Goal: Information Seeking & Learning: Learn about a topic

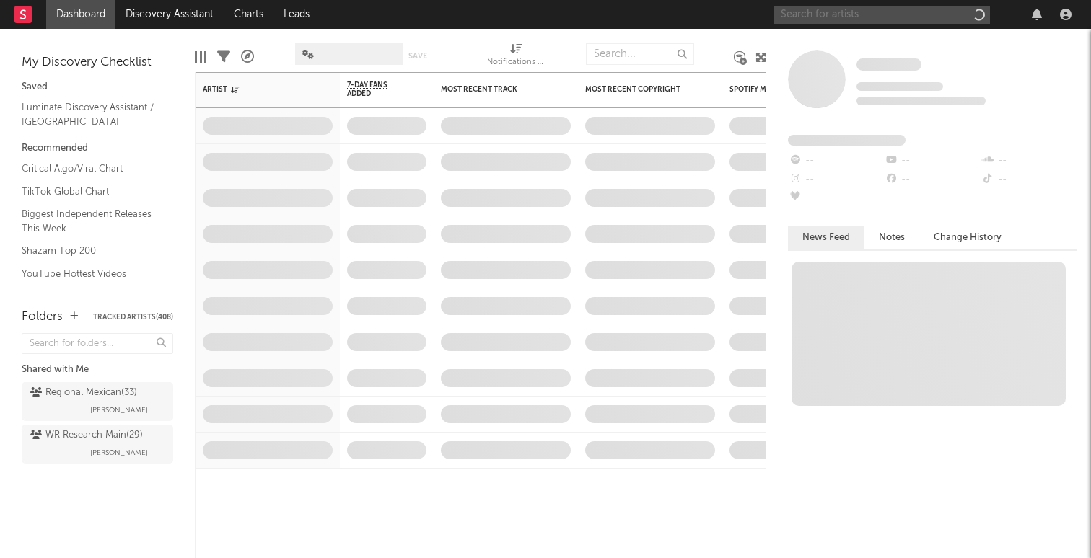
click at [808, 14] on input "text" at bounding box center [881, 15] width 216 height 18
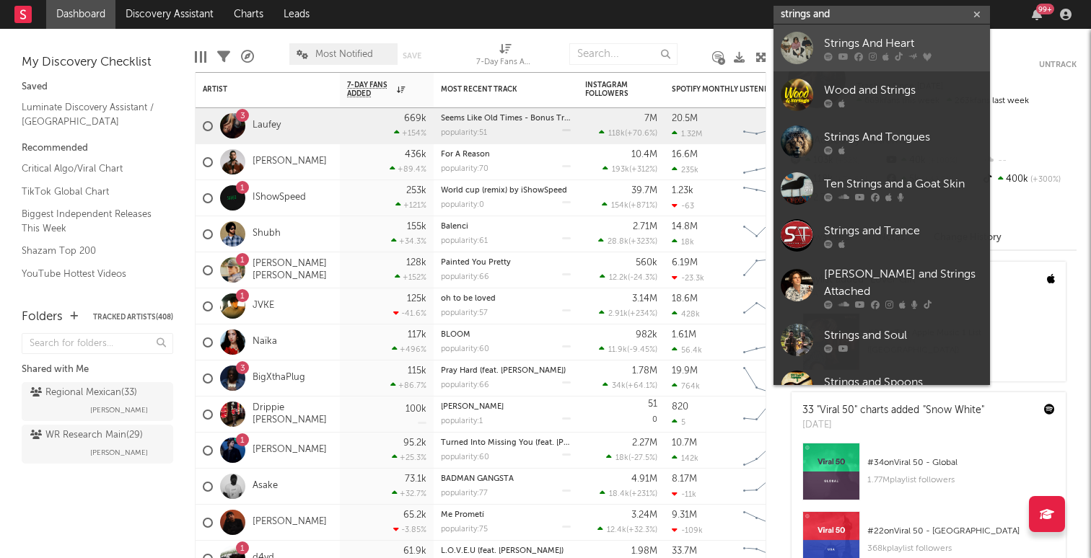
type input "strings and"
click at [878, 63] on link "Strings And Heart" at bounding box center [881, 48] width 216 height 47
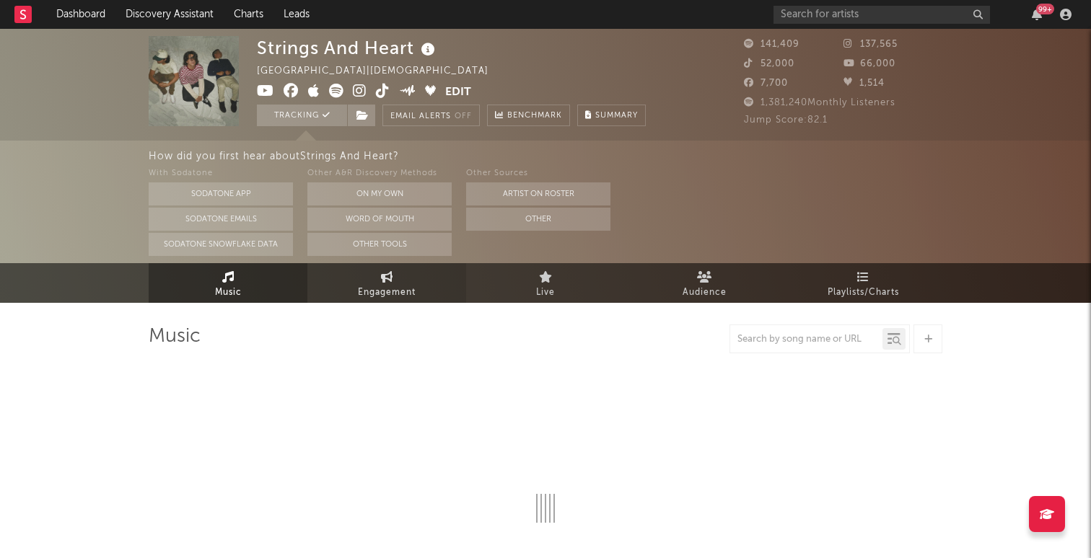
click at [359, 280] on link "Engagement" at bounding box center [386, 283] width 159 height 40
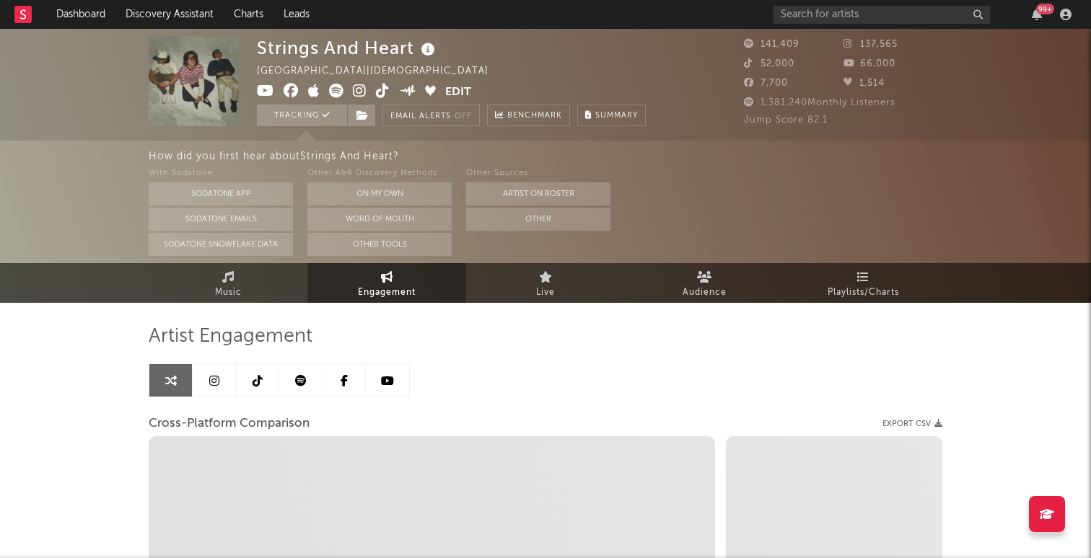
select select "1w"
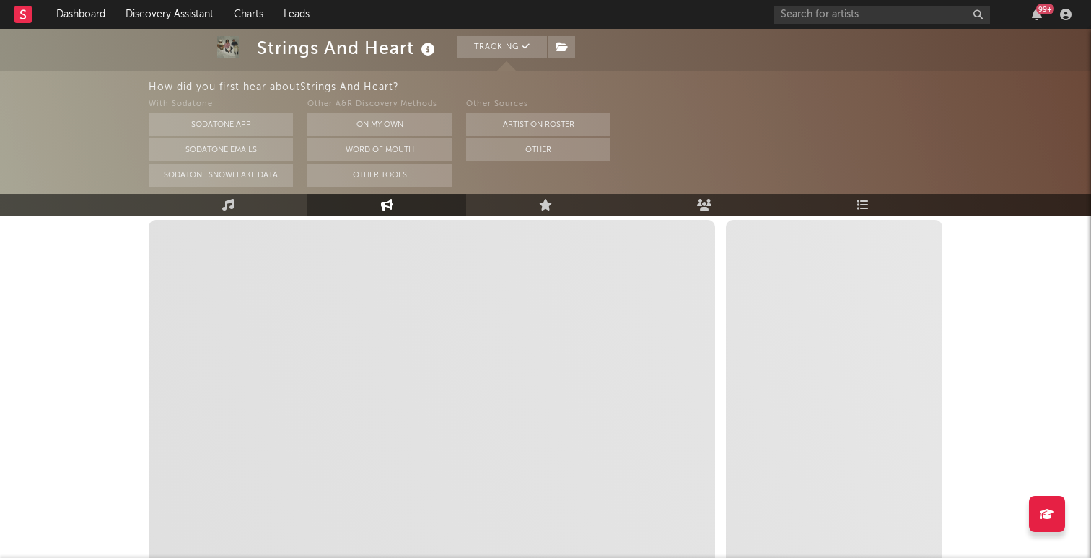
scroll to position [217, 0]
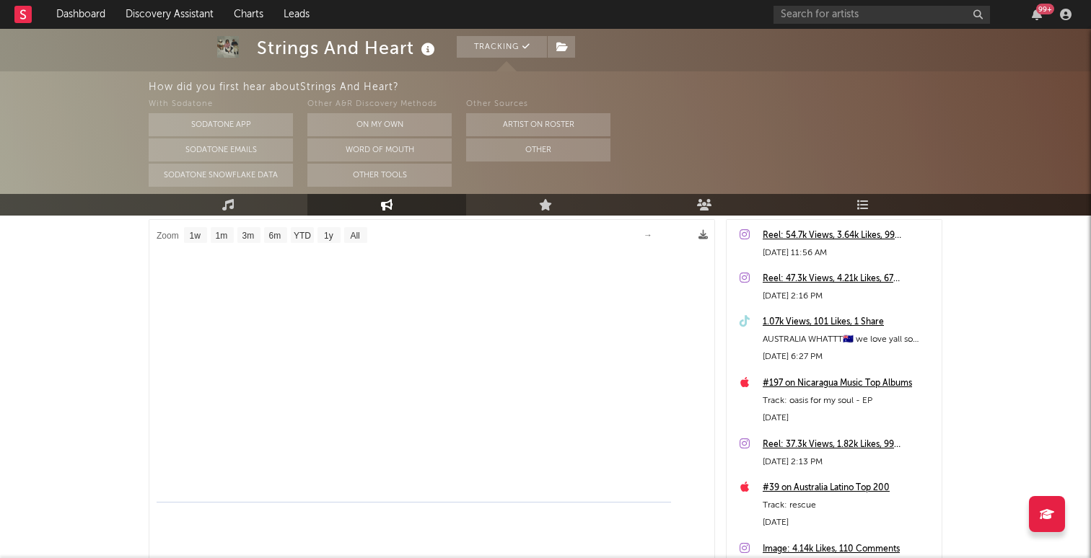
select select "1m"
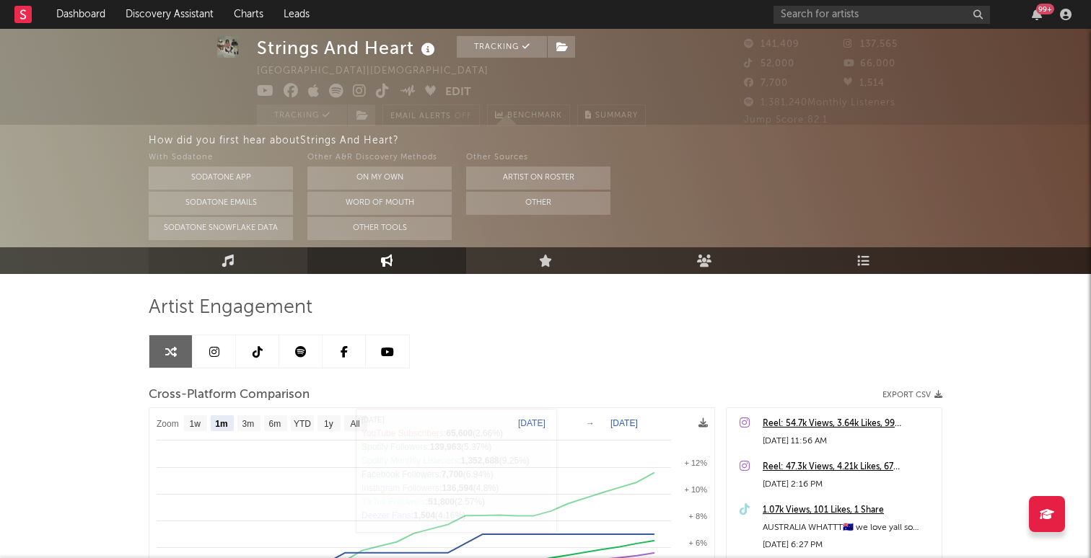
scroll to position [30, 0]
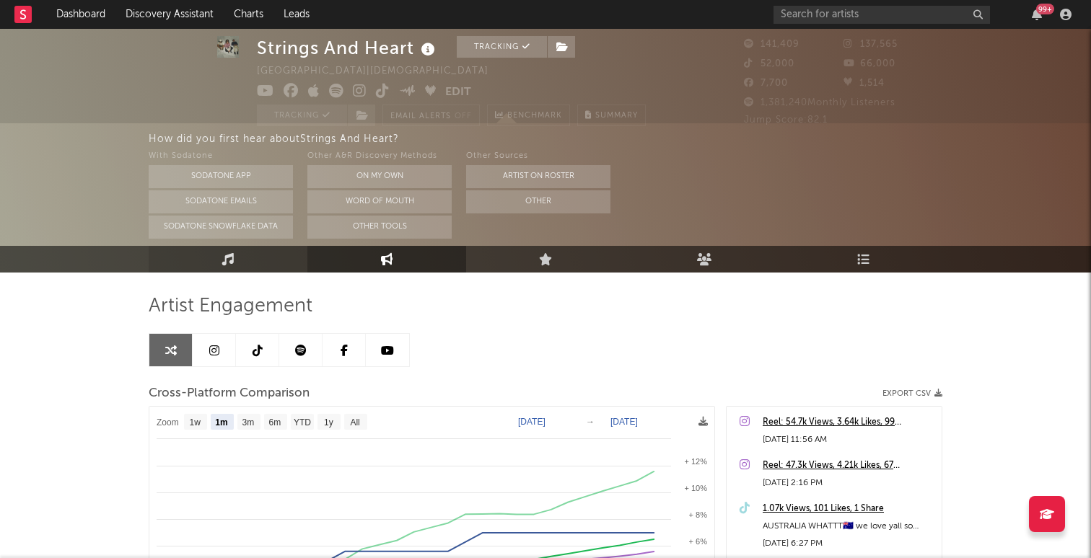
click at [274, 258] on link "Music" at bounding box center [228, 259] width 159 height 27
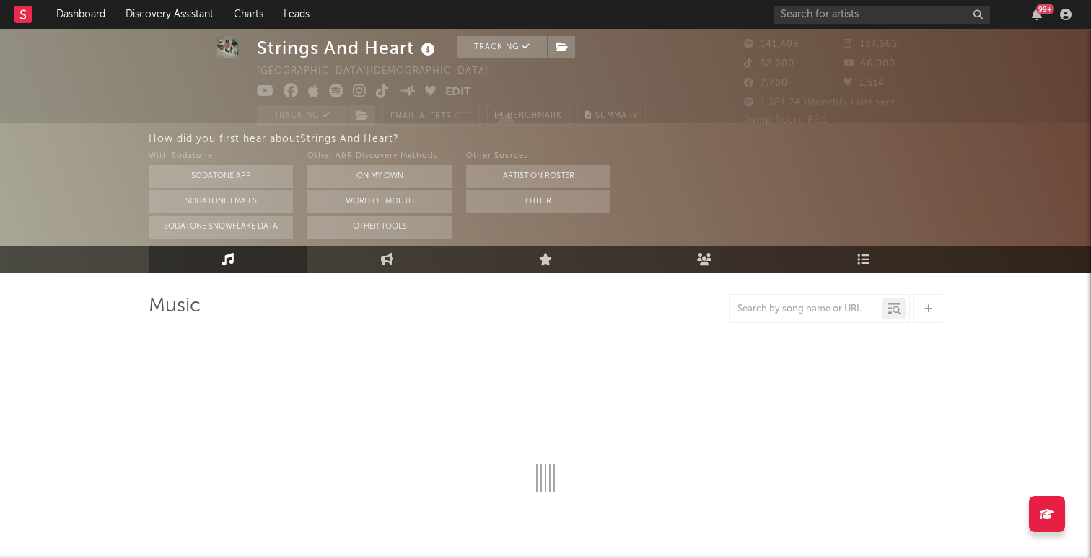
select select "6m"
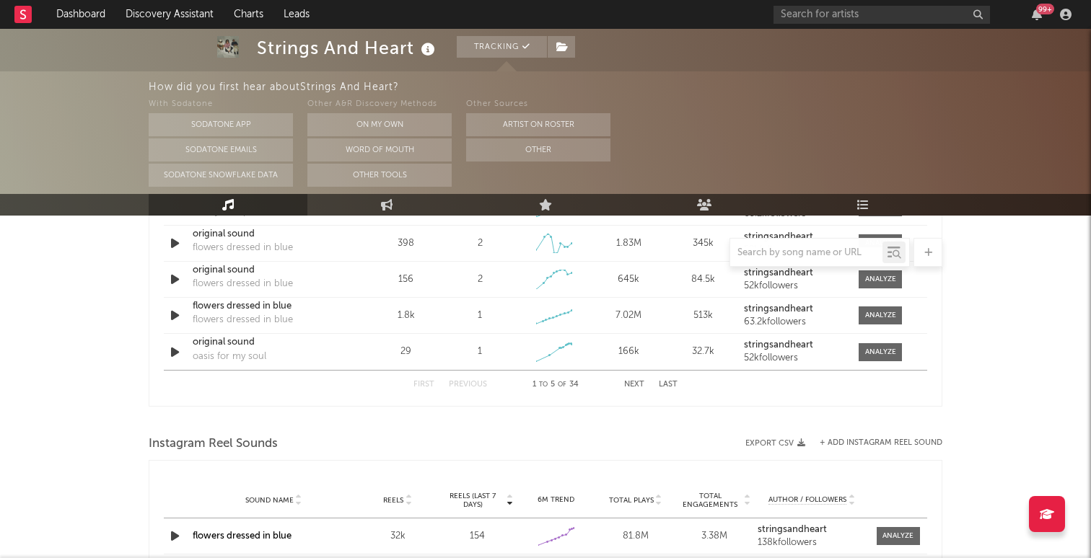
scroll to position [1120, 0]
